Goal: Transaction & Acquisition: Purchase product/service

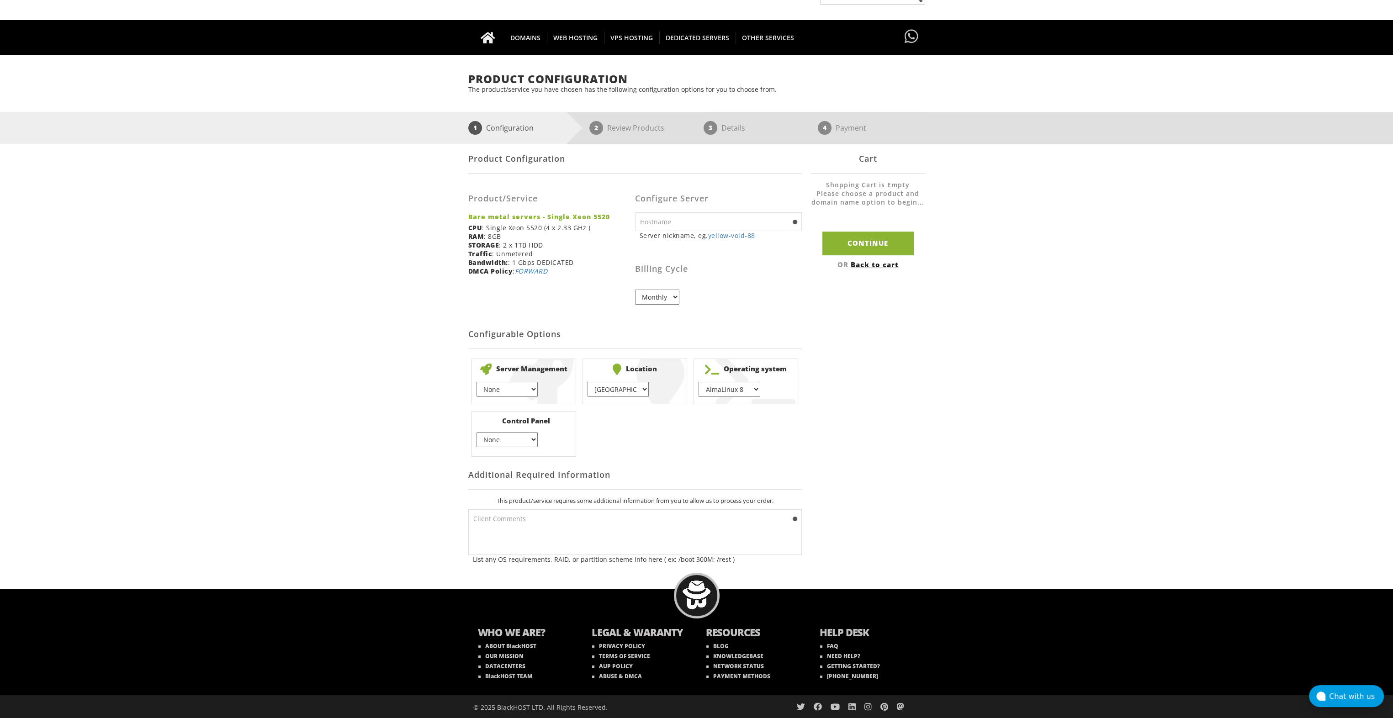
scroll to position [51, 0]
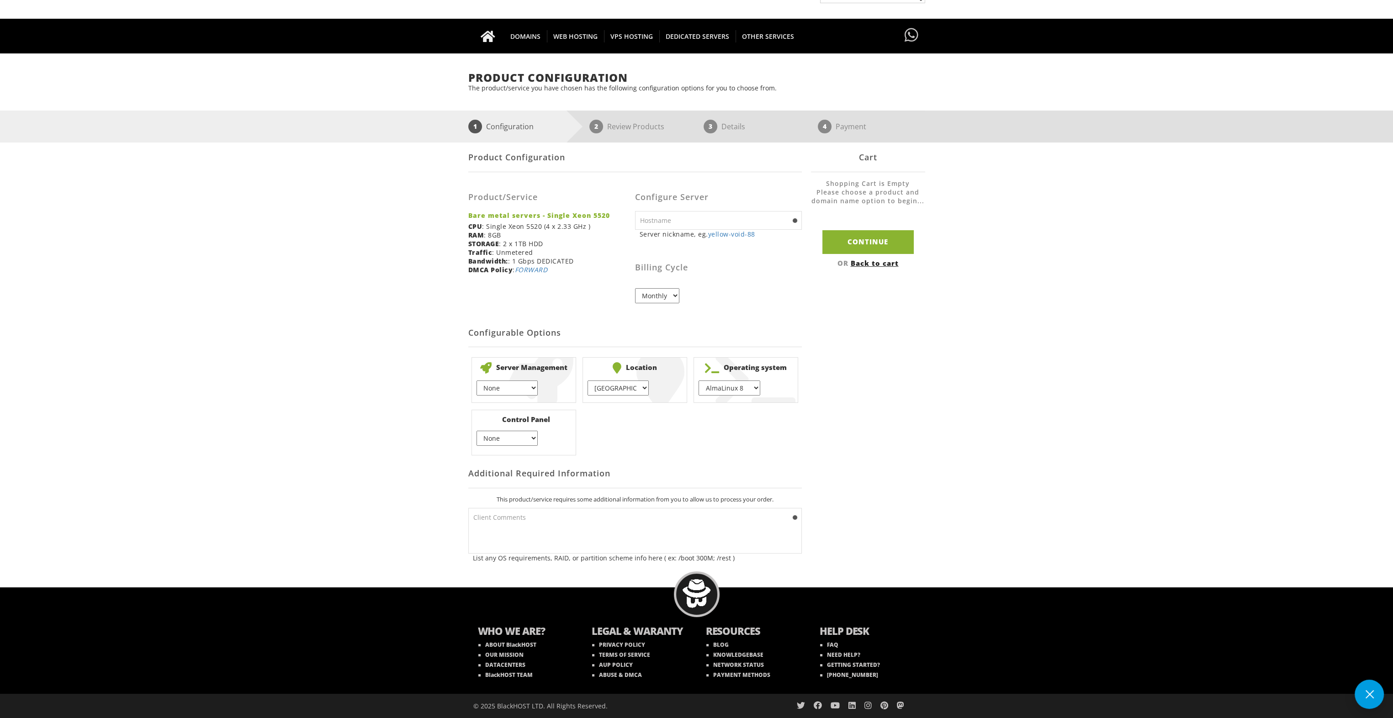
click at [756, 385] on select "AlmaLinux 8 } AlmaLinux 9 } AlmaLinux 10 } Rocky Linux 8 } Rocky Linux 9 } Cent…" at bounding box center [728, 387] width 61 height 15
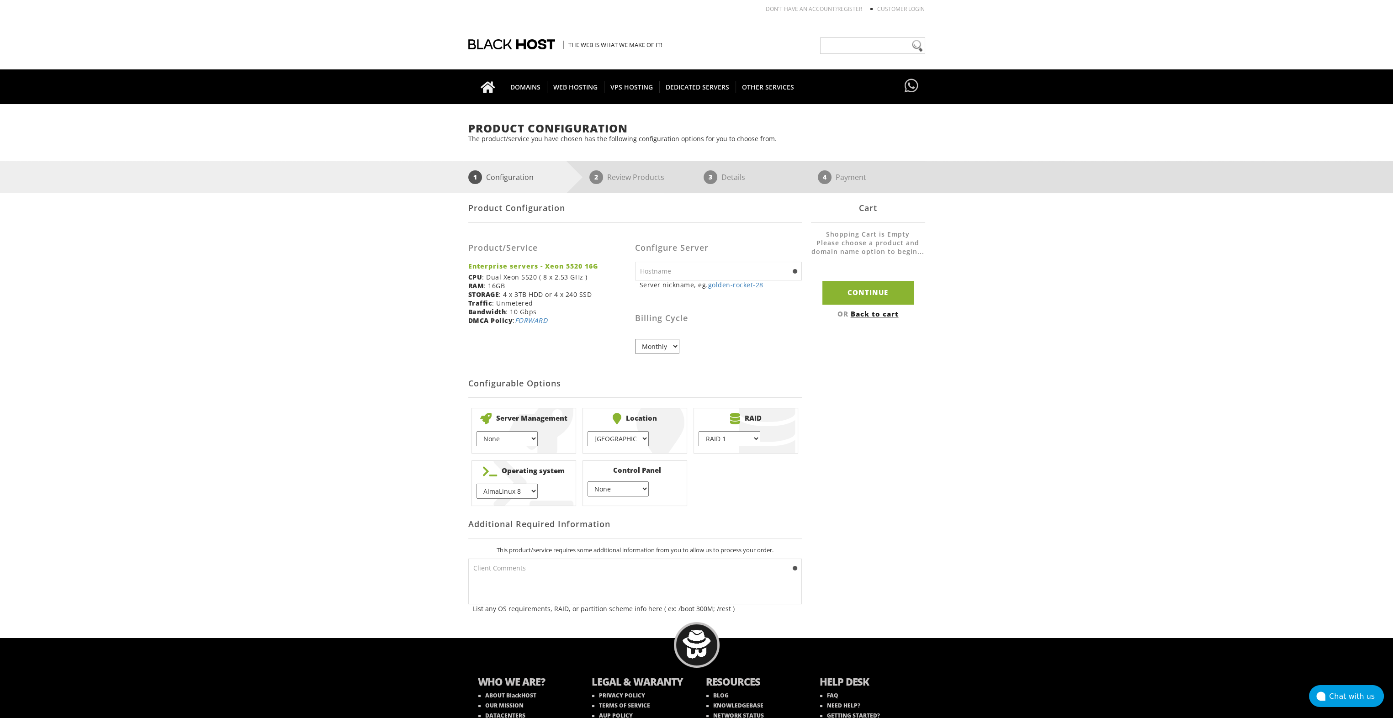
click at [525, 491] on select "AlmaLinux 8 } AlmaLinux 9 } AlmaLinux 10 } Rocky Linux 8 } Rocky Linux 9 } Cent…" at bounding box center [506, 491] width 61 height 15
select select "1208"
click at [476, 484] on select "AlmaLinux 8 } AlmaLinux 9 } AlmaLinux 10 } Rocky Linux 8 } Rocky Linux 9 } Cent…" at bounding box center [506, 491] width 61 height 15
click at [641, 491] on select "None } Virtualmin } Cpanel } DirectAdmin }" at bounding box center [617, 488] width 61 height 15
click at [587, 481] on select "None } Virtualmin } Cpanel } DirectAdmin }" at bounding box center [617, 488] width 61 height 15
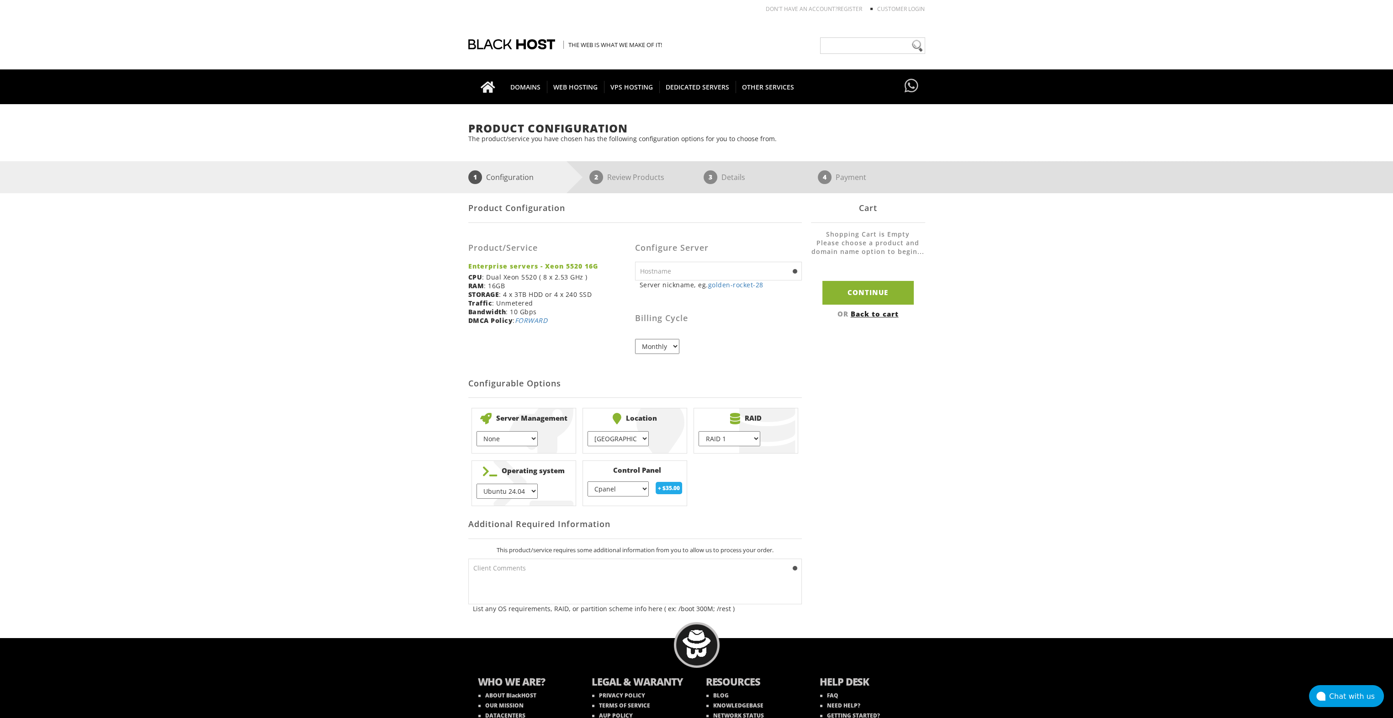
click at [645, 490] on select "None } Virtualmin } Cpanel } DirectAdmin }" at bounding box center [617, 488] width 61 height 15
click at [587, 481] on select "None } Virtualmin } Cpanel } DirectAdmin }" at bounding box center [617, 488] width 61 height 15
click at [641, 490] on select "None } Virtualmin } Cpanel } DirectAdmin }" at bounding box center [617, 488] width 61 height 15
click at [587, 481] on select "None } Virtualmin } Cpanel } DirectAdmin }" at bounding box center [617, 488] width 61 height 15
click at [644, 489] on select "None } Virtualmin } Cpanel } DirectAdmin }" at bounding box center [617, 488] width 61 height 15
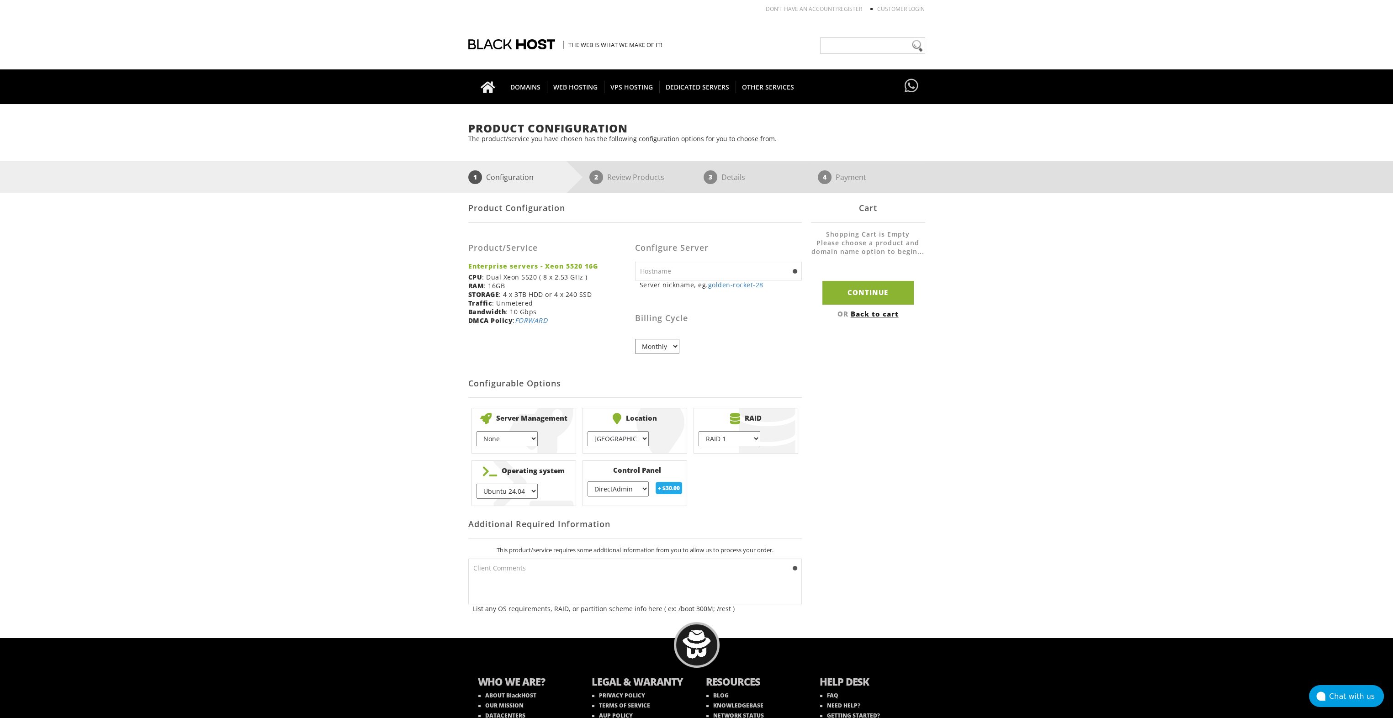
select select "254"
click at [587, 481] on select "None } Virtualmin } Cpanel } DirectAdmin }" at bounding box center [617, 488] width 61 height 15
click at [753, 438] on select "RAID 1 } RAID 0 } RAID 10 }" at bounding box center [728, 438] width 61 height 15
click at [645, 439] on select "[GEOGRAPHIC_DATA] } [GEOGRAPHIC_DATA] } [GEOGRAPHIC_DATA] } [GEOGRAPHIC_DATA] }…" at bounding box center [617, 438] width 61 height 15
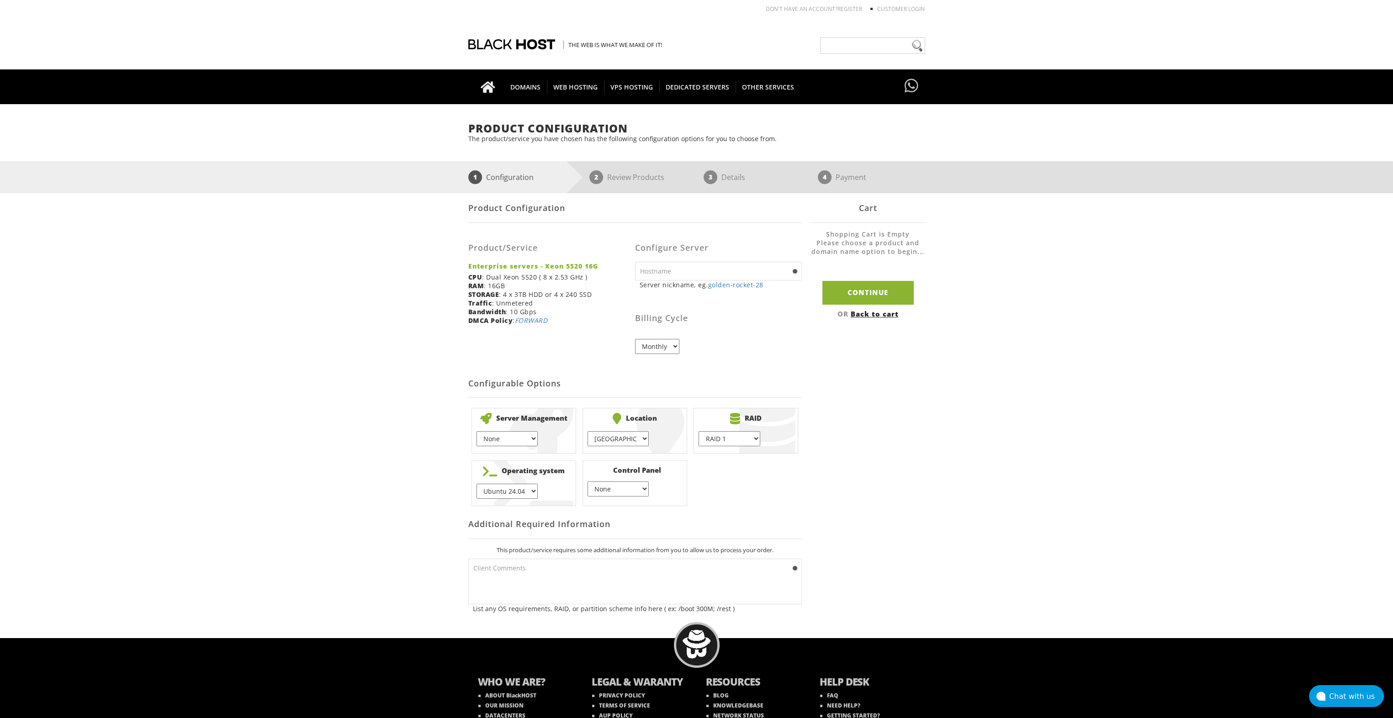
click at [802, 495] on div "Product Configuration Product/Service Enterprise servers - Xeon 5520 16G CPU : …" at bounding box center [696, 406] width 457 height 427
click at [531, 438] on select "None } 1 hour } 2 hours }" at bounding box center [506, 438] width 61 height 15
select select "1132"
click at [476, 431] on select "None } 1 hour } 2 hours }" at bounding box center [506, 438] width 61 height 15
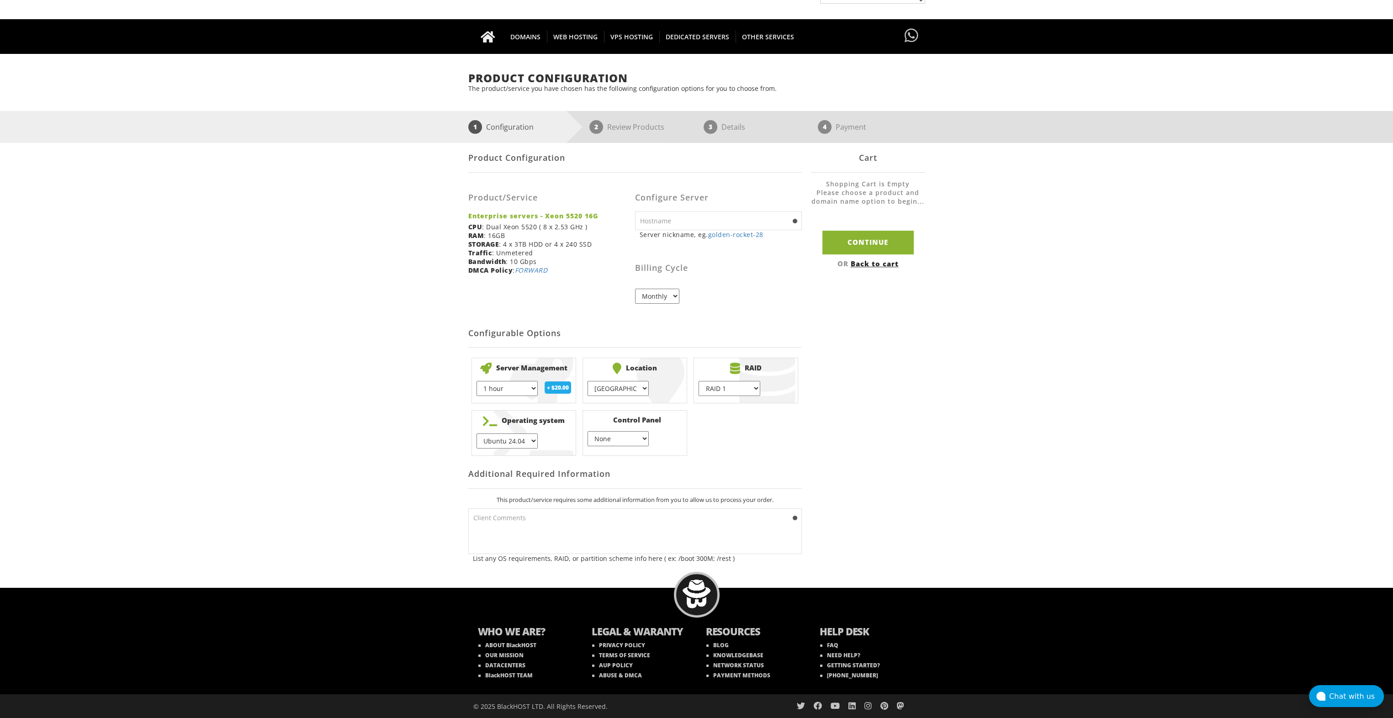
scroll to position [51, 0]
click at [848, 664] on link "GETTING STARTED?" at bounding box center [850, 665] width 60 height 8
